Goal: Information Seeking & Learning: Find specific fact

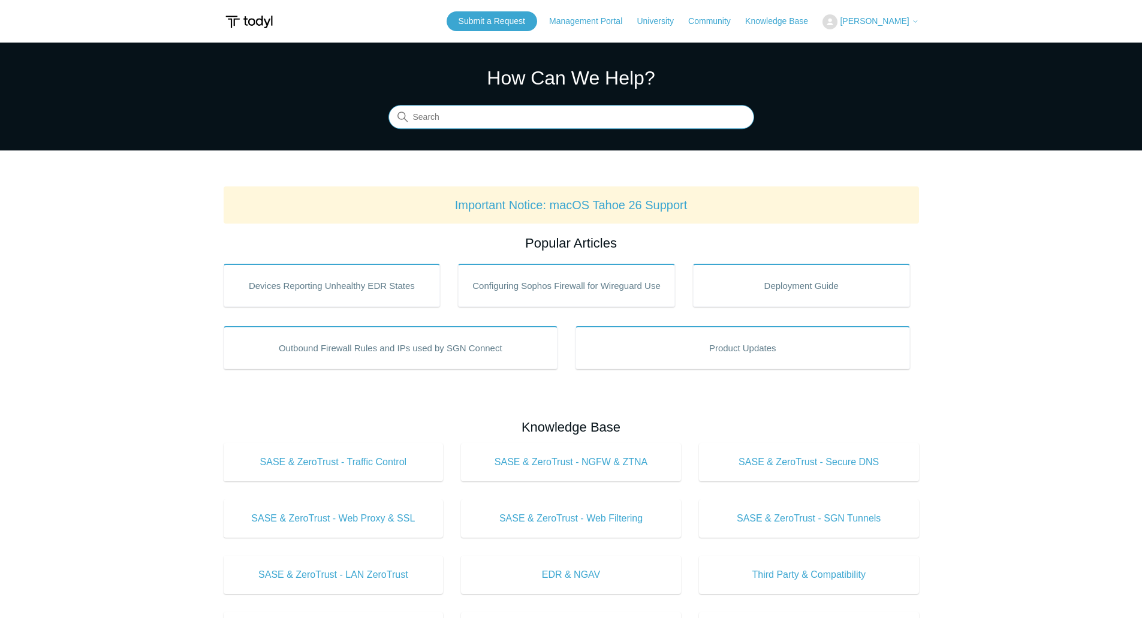
click at [527, 117] on input "Search" at bounding box center [572, 118] width 366 height 24
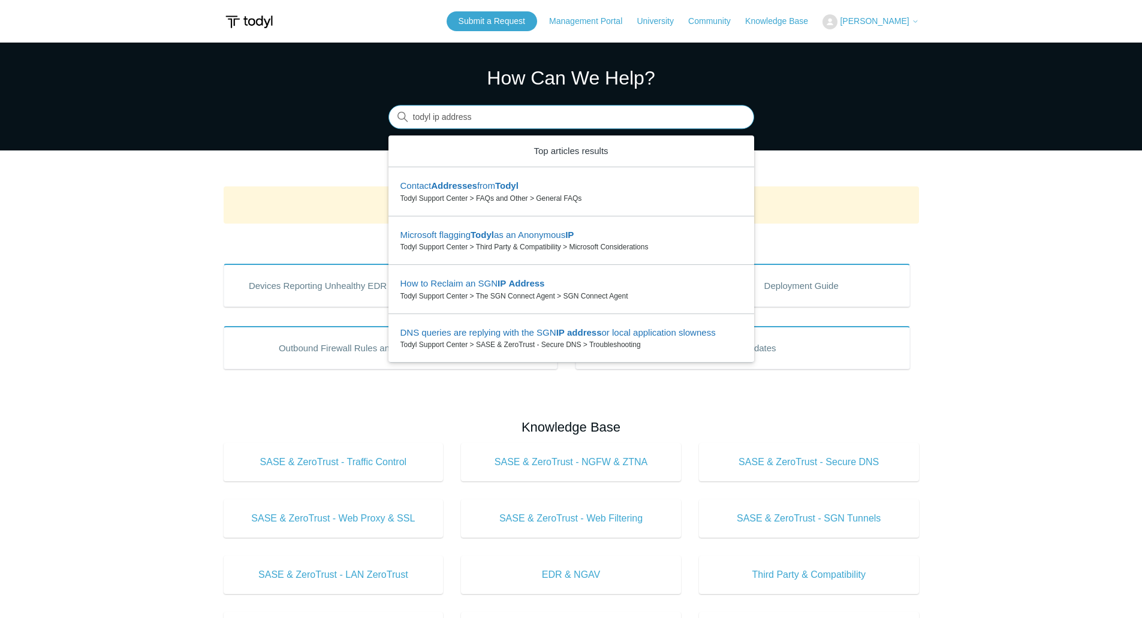
type input "todyl ip address"
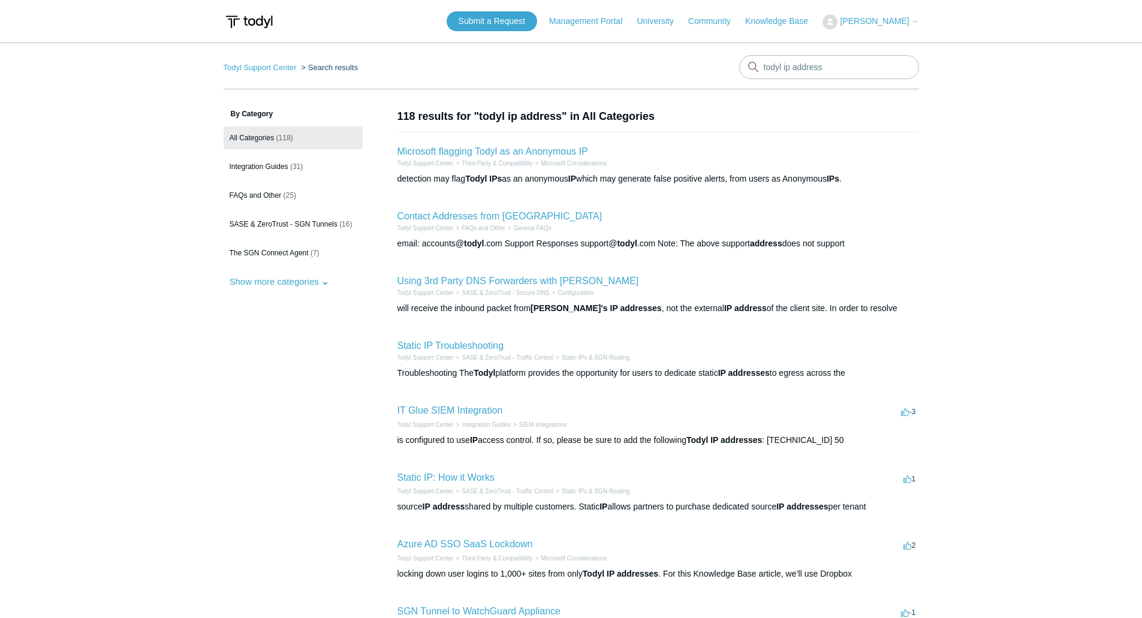
click at [458, 209] on li "Contact Addresses from Todyl Todyl Support Center FAQs and Other General FAQs e…" at bounding box center [659, 229] width 522 height 65
click at [474, 219] on link "Contact Addresses from [GEOGRAPHIC_DATA]" at bounding box center [500, 216] width 205 height 10
click at [456, 342] on link "Static IP Troubleshooting" at bounding box center [451, 346] width 107 height 10
click at [838, 75] on input "todyl ip address" at bounding box center [829, 67] width 180 height 24
type input "todyl ip address whitelist"
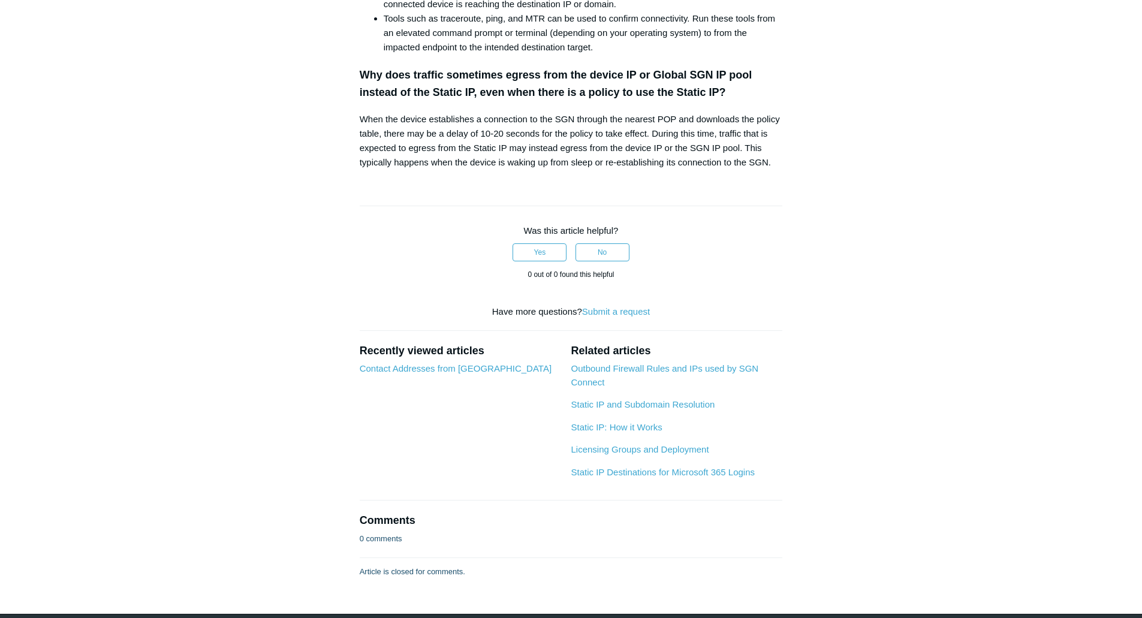
scroll to position [695, 0]
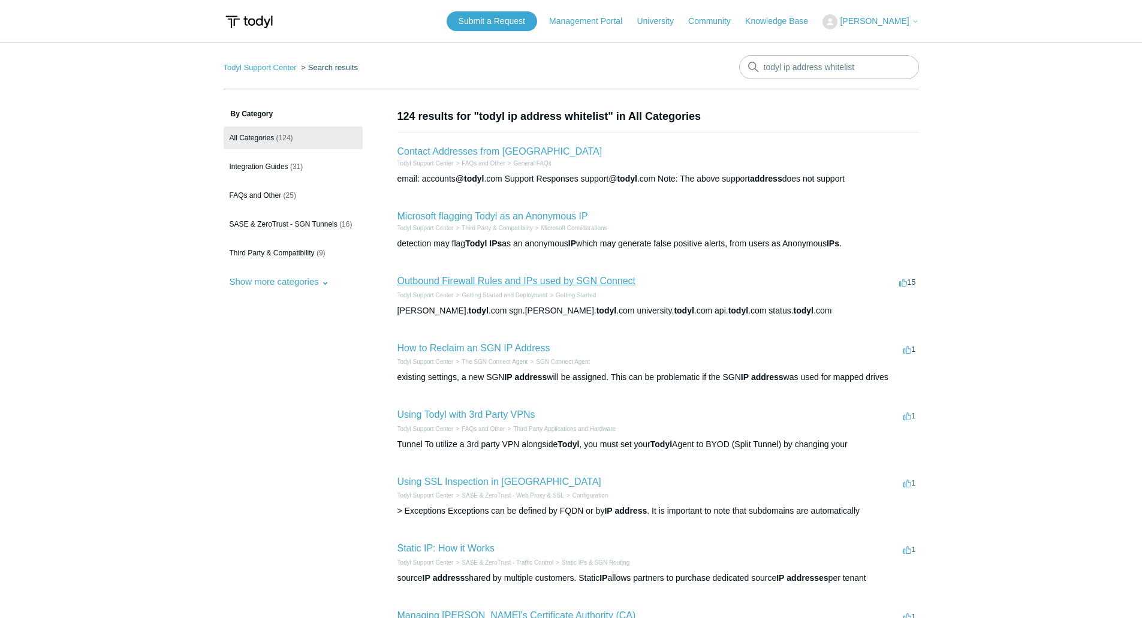
click at [570, 281] on link "Outbound Firewall Rules and IPs used by SGN Connect" at bounding box center [517, 281] width 239 height 10
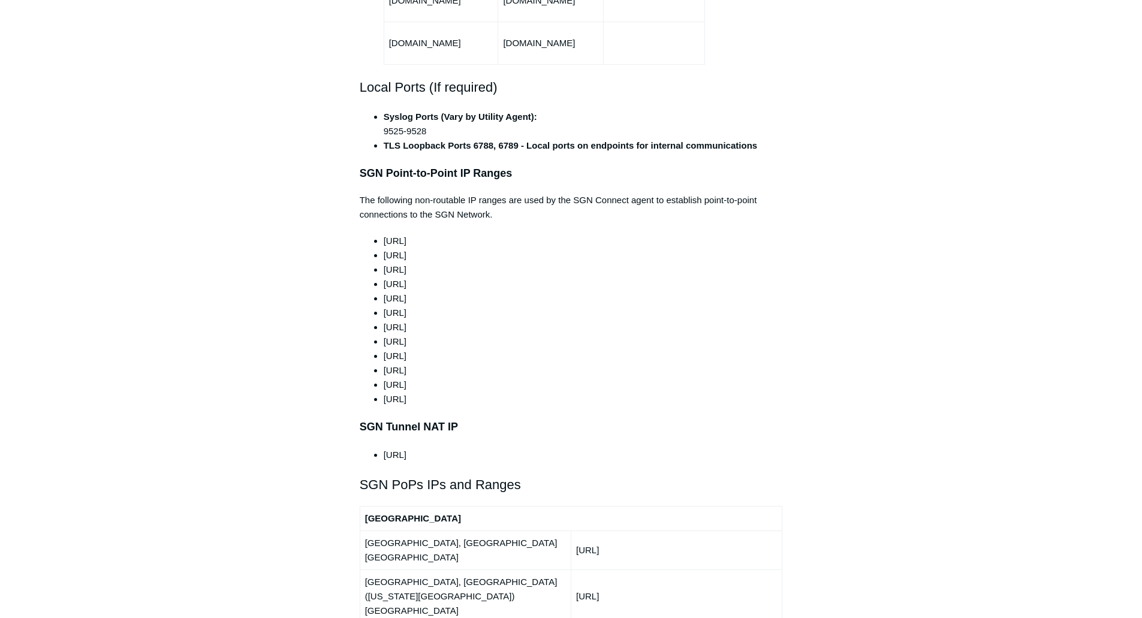
scroll to position [1019, 0]
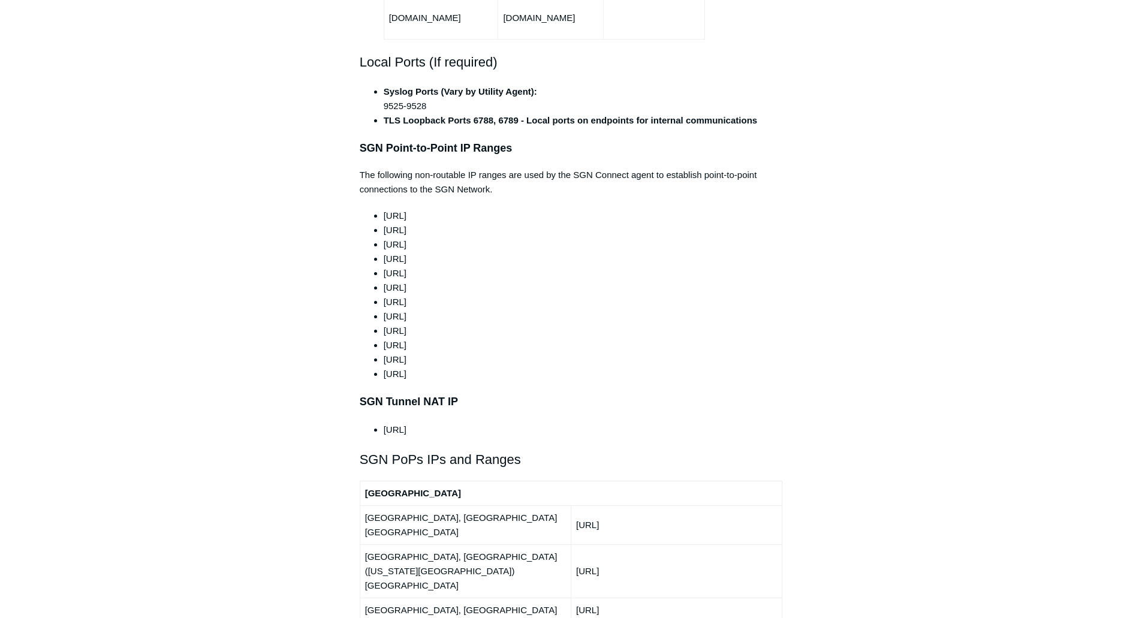
drag, startPoint x: 366, startPoint y: 185, endPoint x: 503, endPoint y: 352, distance: 216.0
click at [503, 352] on div "This article outlines the ports, protocols, and IP ranges used by the SGN. The …" at bounding box center [571, 517] width 423 height 2631
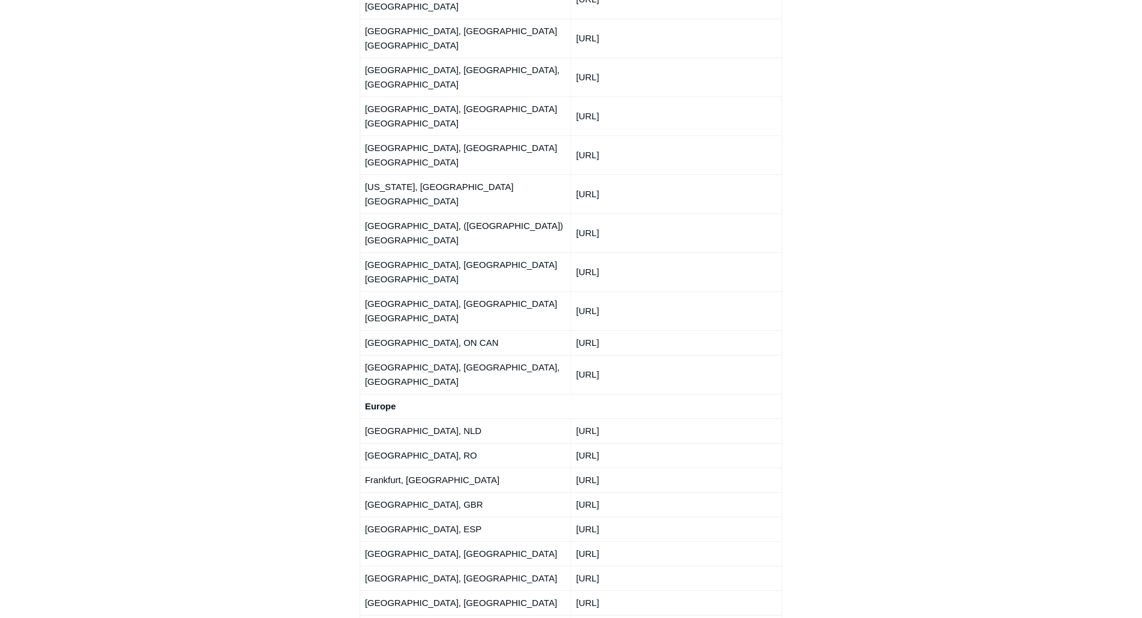
drag, startPoint x: 519, startPoint y: 432, endPoint x: 504, endPoint y: 374, distance: 60.1
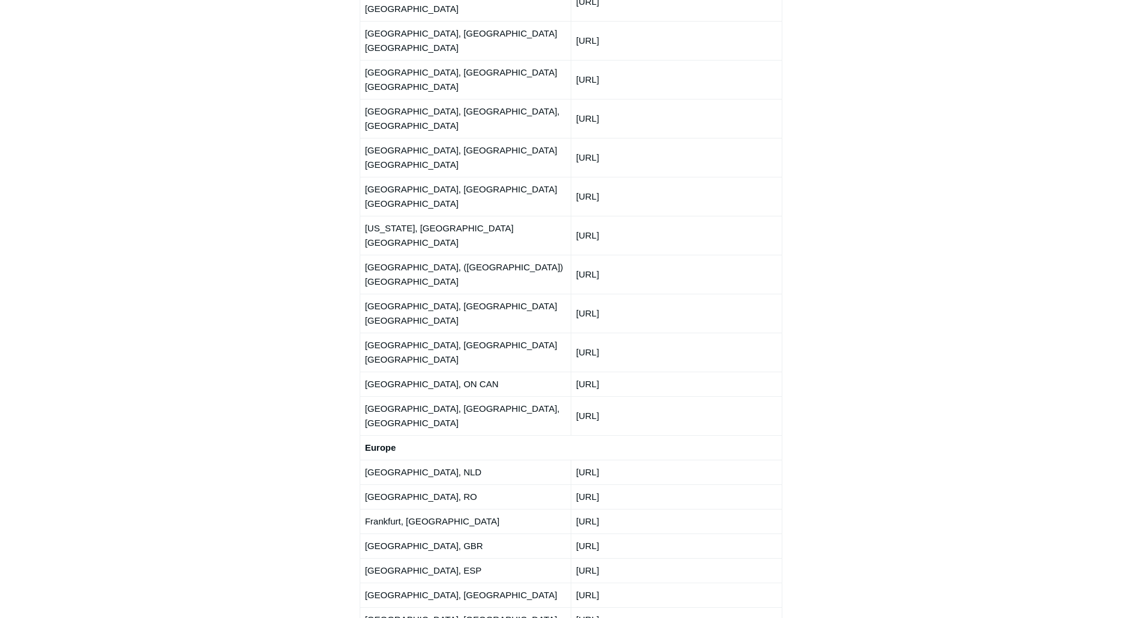
click at [643, 484] on td "[URL]" at bounding box center [676, 496] width 211 height 25
drag, startPoint x: 637, startPoint y: 299, endPoint x: 561, endPoint y: 294, distance: 76.3
click at [561, 509] on tr "[GEOGRAPHIC_DATA], DEU [URL]" at bounding box center [571, 521] width 423 height 25
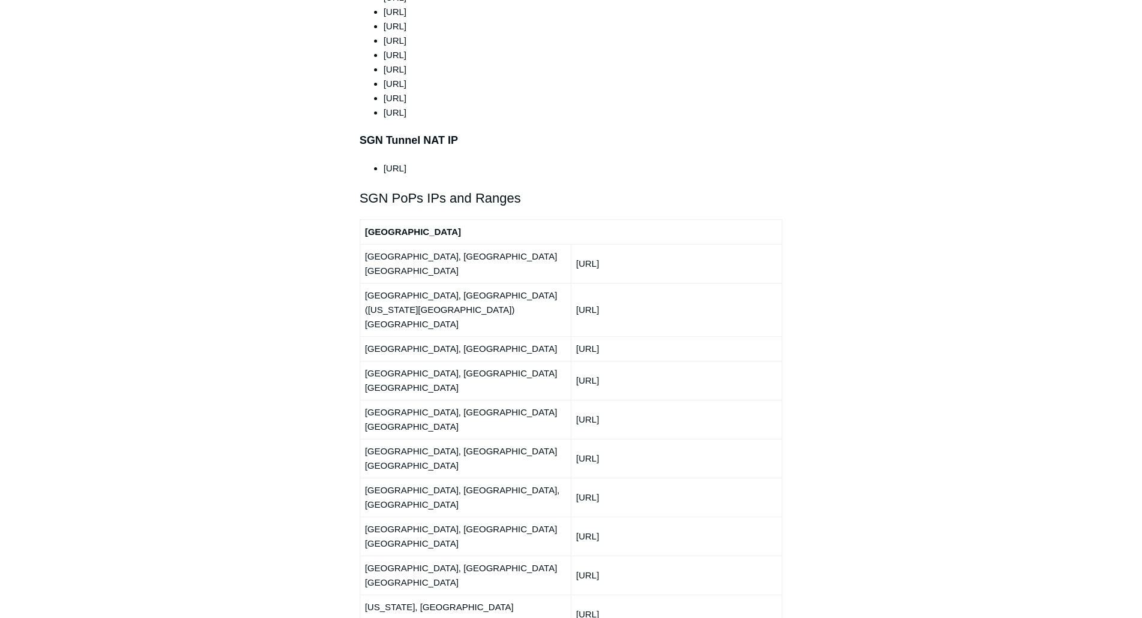
scroll to position [1300, 0]
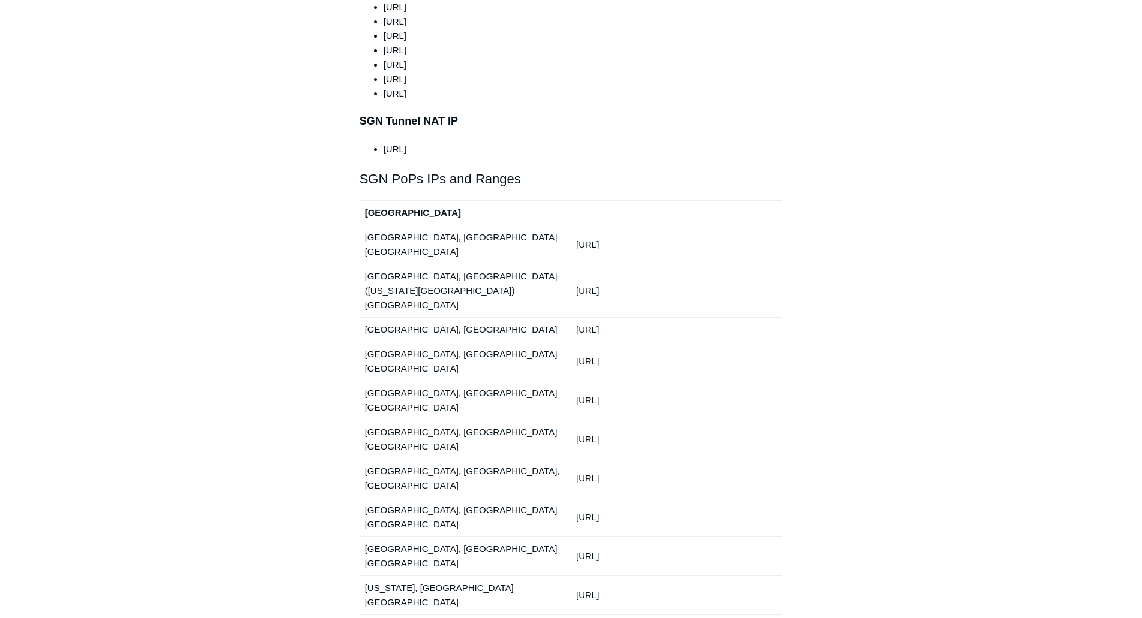
click at [118, 183] on main "Todyl Support Center Getting Started and Deployment Getting Started Articles in…" at bounding box center [571, 359] width 1142 height 3232
